Goal: Task Accomplishment & Management: Manage account settings

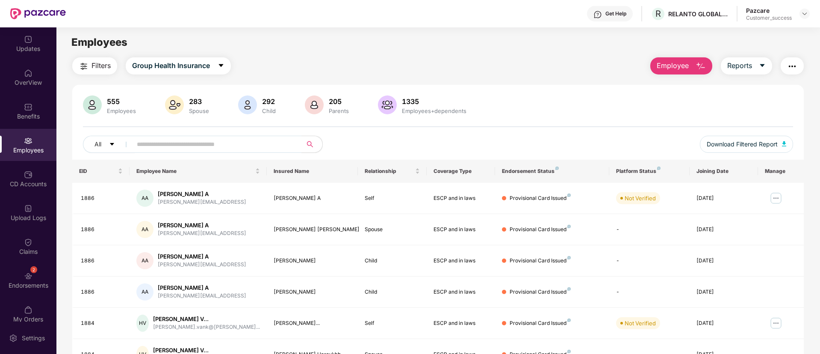
click at [799, 12] on div "Pazcare Customer_success" at bounding box center [778, 13] width 64 height 15
click at [805, 15] on img at bounding box center [804, 13] width 7 height 7
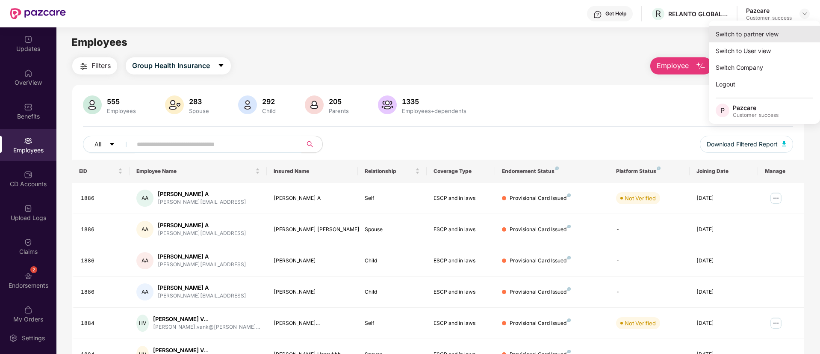
click at [750, 33] on div "Switch to partner view" at bounding box center [764, 34] width 111 height 17
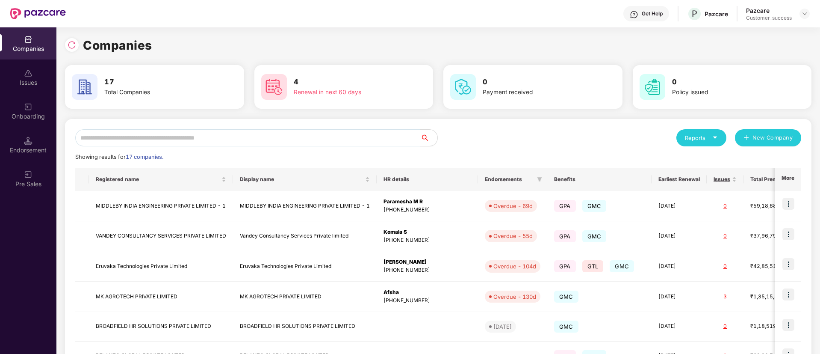
click at [268, 137] on input "text" at bounding box center [247, 137] width 345 height 17
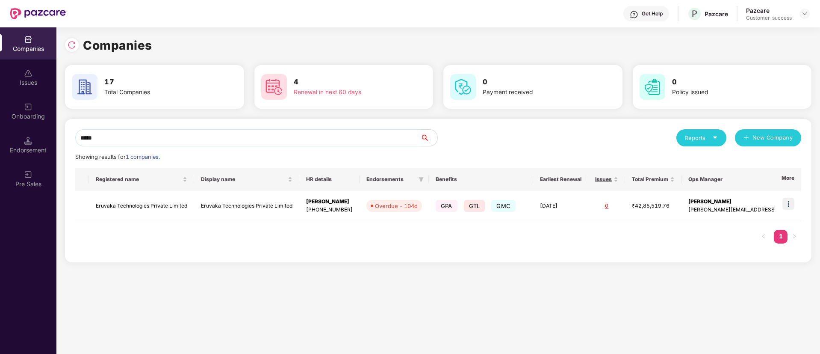
type input "*****"
click at [787, 207] on img at bounding box center [788, 204] width 12 height 12
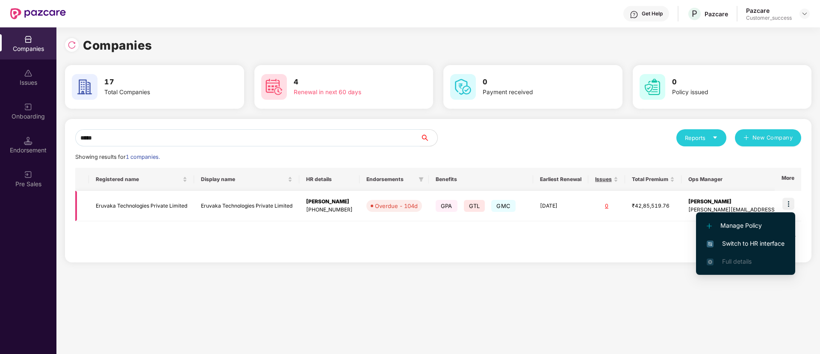
click at [788, 201] on img at bounding box center [788, 204] width 12 height 12
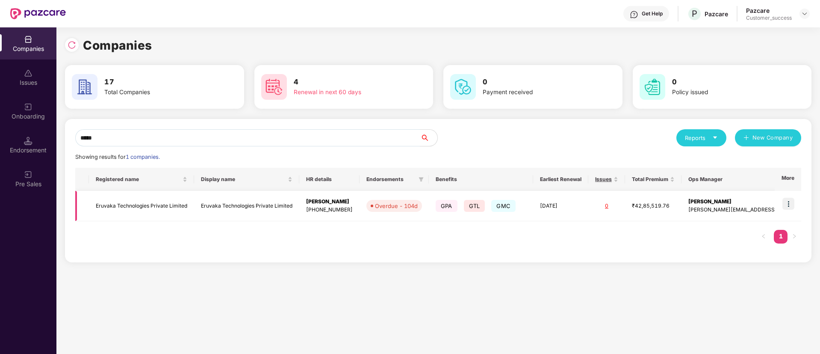
click at [788, 201] on img at bounding box center [788, 204] width 12 height 12
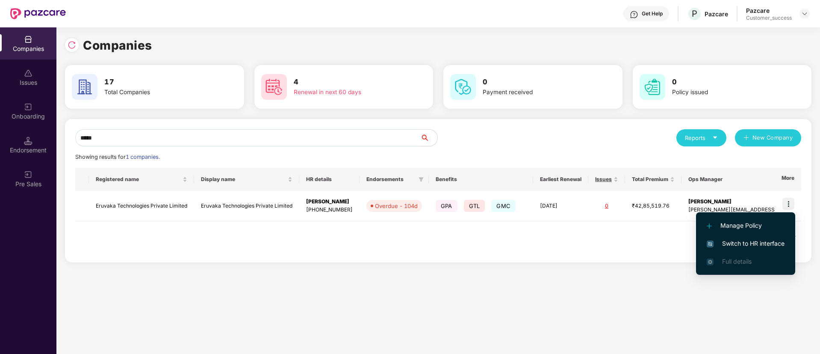
click at [738, 239] on span "Switch to HR interface" at bounding box center [746, 243] width 78 height 9
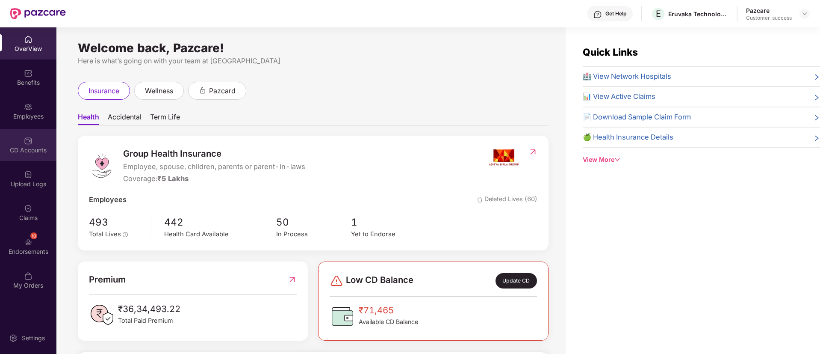
click at [24, 140] on div "CD Accounts" at bounding box center [28, 145] width 56 height 32
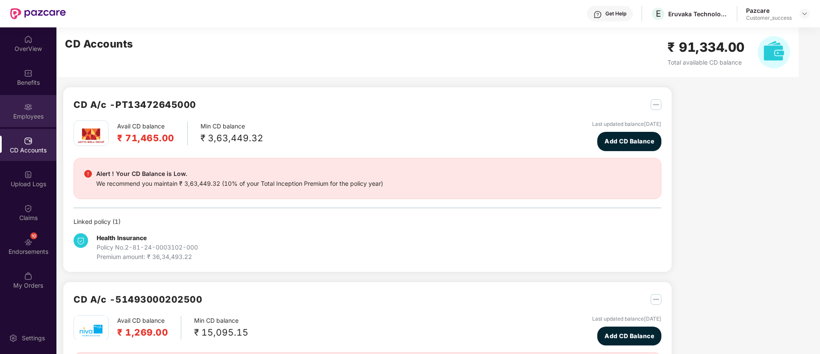
click at [32, 99] on div "Employees" at bounding box center [28, 111] width 56 height 32
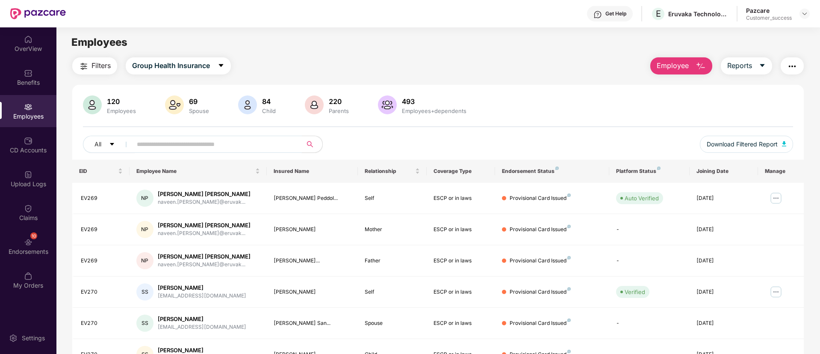
click at [215, 137] on span at bounding box center [214, 144] width 175 height 17
click at [215, 144] on input "text" at bounding box center [214, 144] width 154 height 13
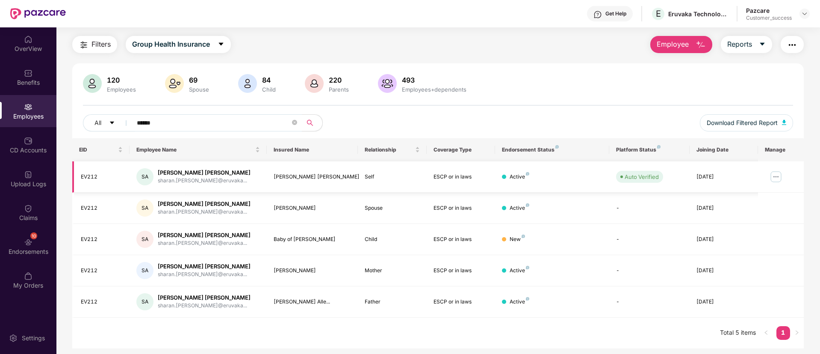
scroll to position [22, 0]
type input "******"
click at [778, 177] on img at bounding box center [776, 176] width 14 height 14
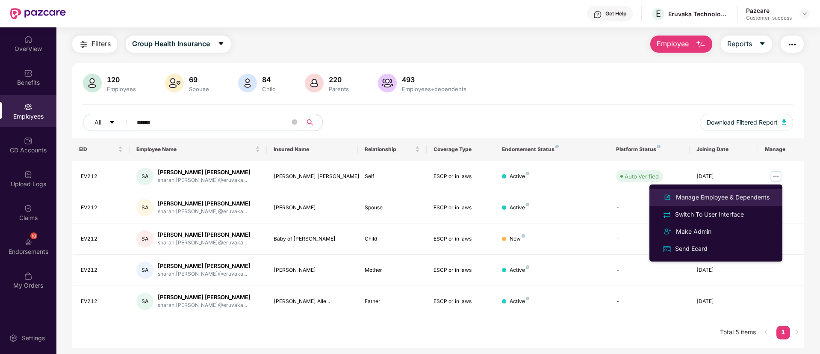
click at [744, 192] on div "Manage Employee & Dependents" at bounding box center [722, 196] width 97 height 9
